Goal: Task Accomplishment & Management: Manage account settings

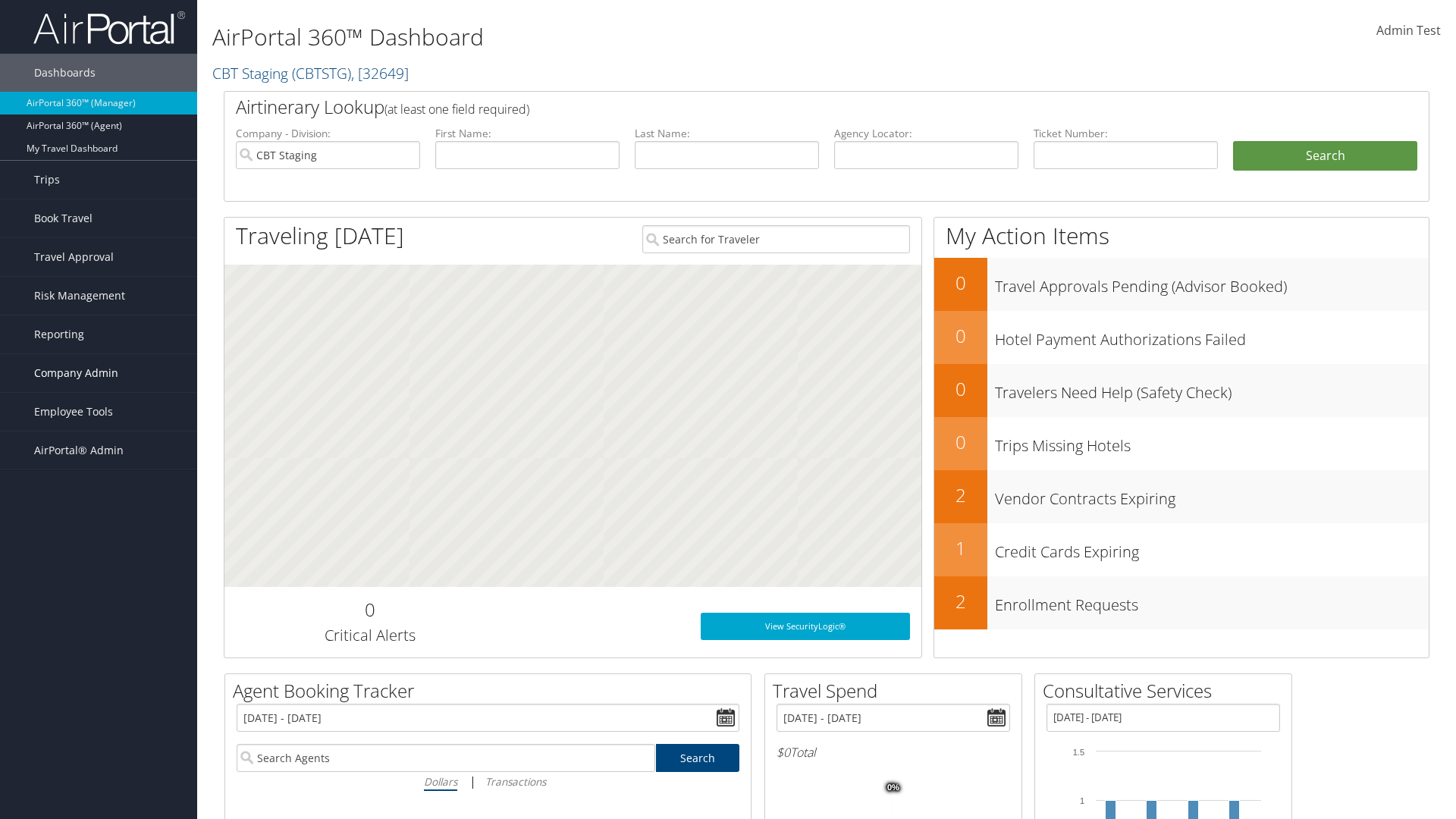
click at [99, 373] on span "Company Admin" at bounding box center [76, 373] width 84 height 38
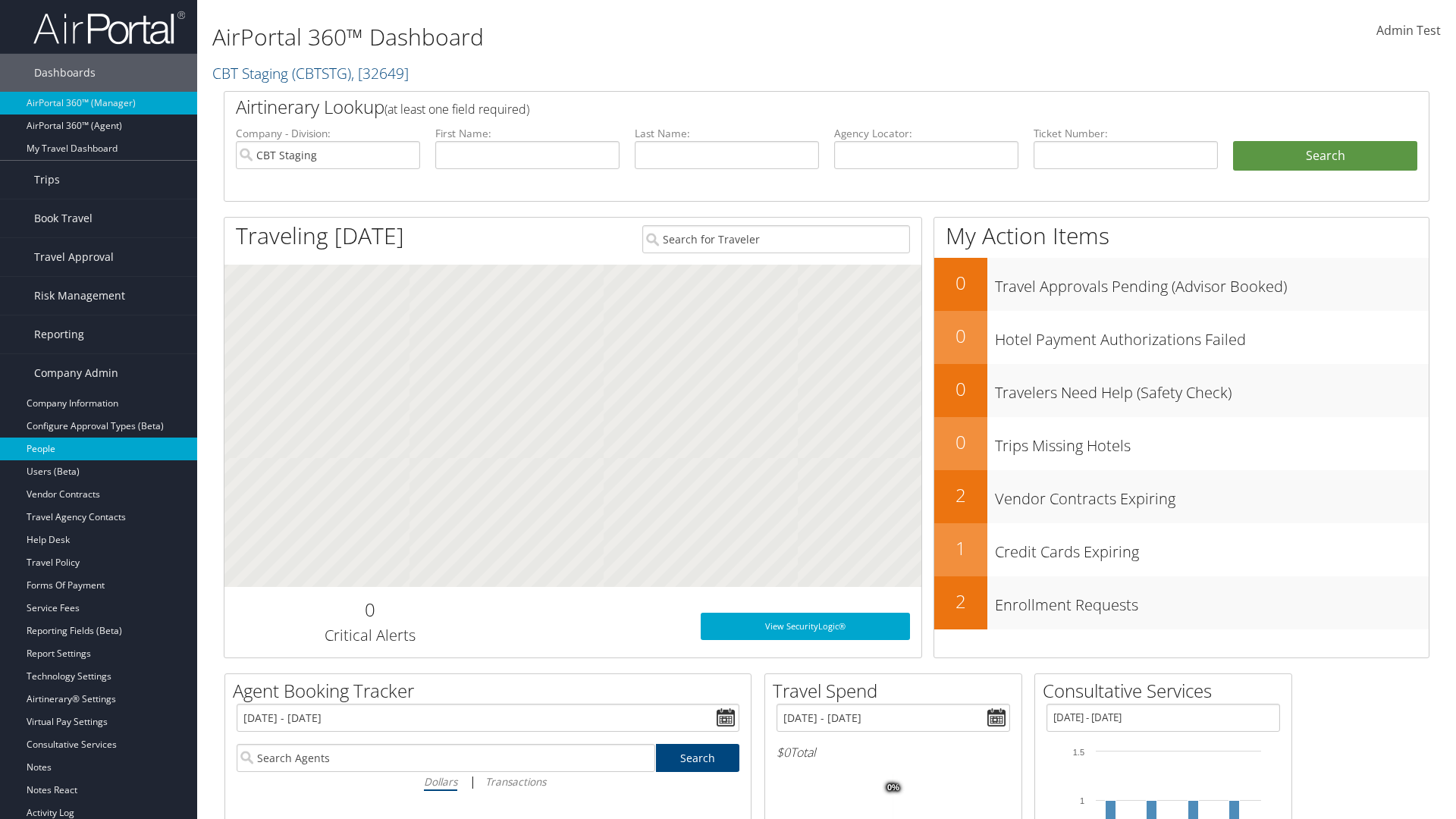
click at [99, 449] on link "People" at bounding box center [99, 448] width 197 height 22
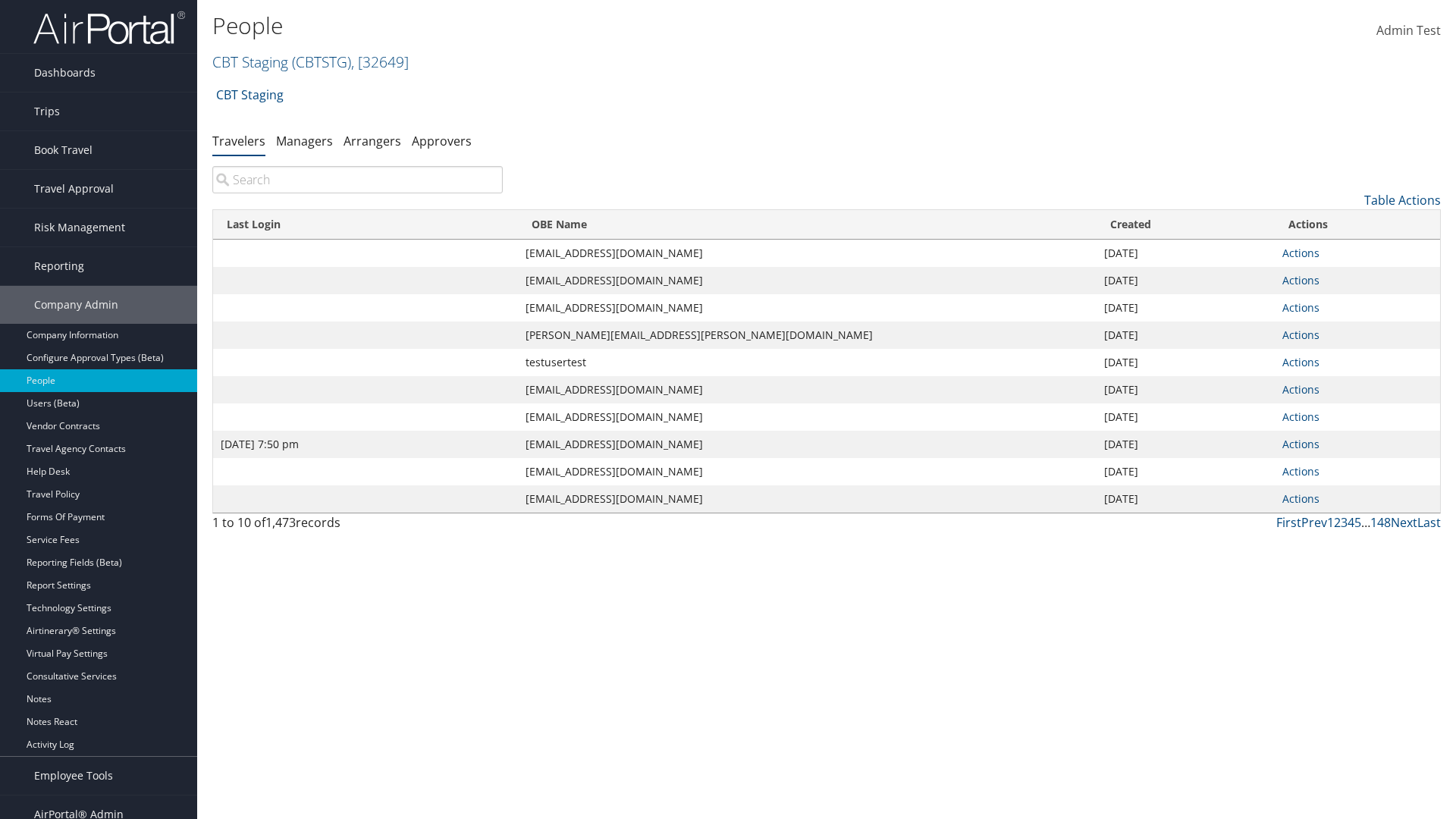
click at [357, 180] on input "search" at bounding box center [356, 180] width 290 height 27
type input "[DATE] 7:50 pm"
